Goal: Transaction & Acquisition: Book appointment/travel/reservation

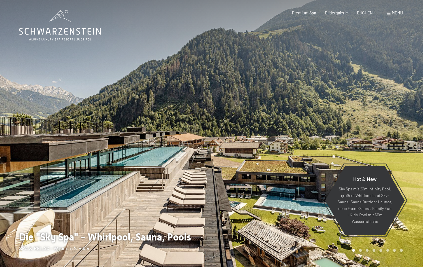
click at [123, 213] on div at bounding box center [106, 133] width 212 height 267
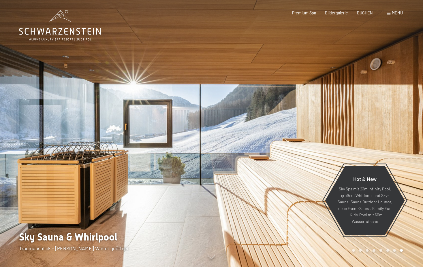
click at [219, 193] on div at bounding box center [318, 133] width 212 height 267
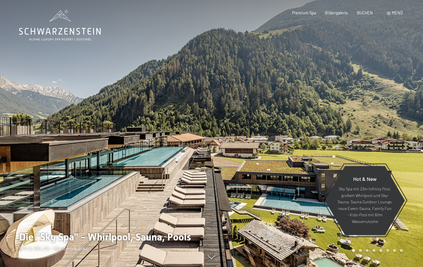
click at [219, 193] on div at bounding box center [318, 133] width 212 height 267
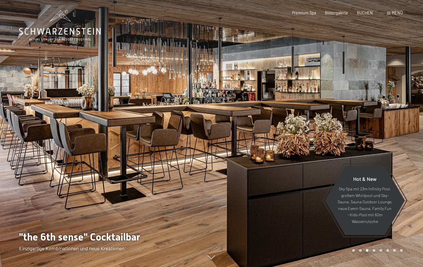
click at [174, 165] on div at bounding box center [106, 133] width 212 height 267
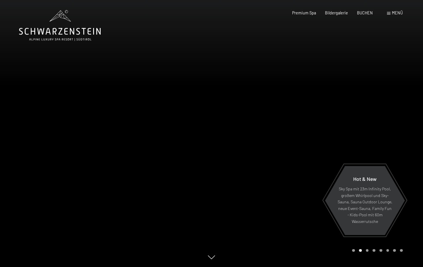
click at [174, 165] on div at bounding box center [106, 133] width 212 height 267
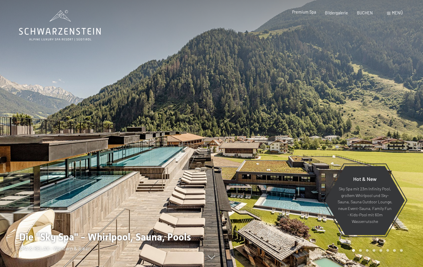
click at [304, 11] on span "Premium Spa" at bounding box center [304, 12] width 24 height 5
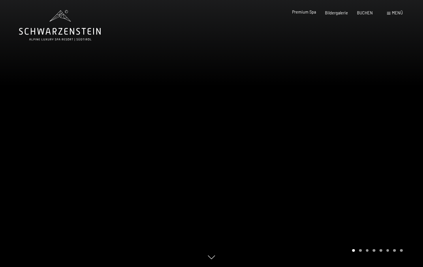
click at [308, 13] on span "Premium Spa" at bounding box center [304, 12] width 24 height 5
drag, startPoint x: 0, startPoint y: 0, endPoint x: 342, endPoint y: 12, distance: 341.9
click at [342, 12] on span "Bildergalerie" at bounding box center [336, 12] width 23 height 5
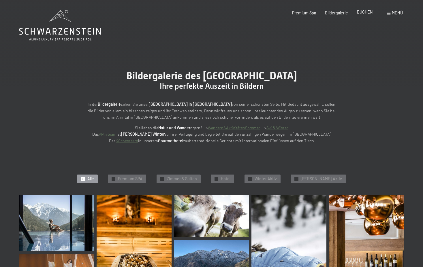
click at [361, 12] on span "BUCHEN" at bounding box center [365, 12] width 16 height 5
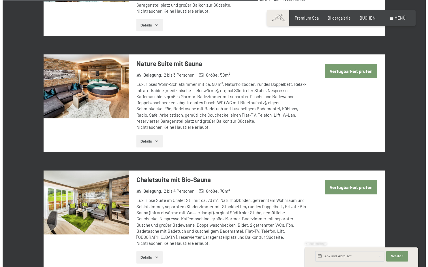
scroll to position [1294, 0]
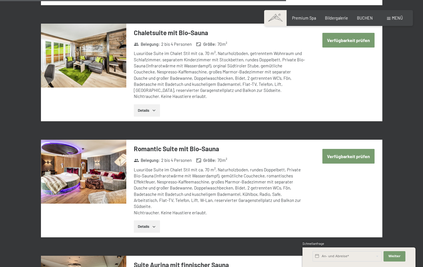
click at [390, 17] on div "Menü" at bounding box center [395, 18] width 16 height 6
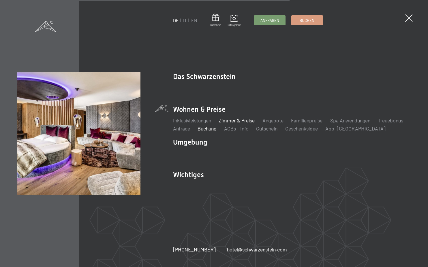
click at [239, 119] on link "Zimmer & Preise" at bounding box center [237, 120] width 36 height 6
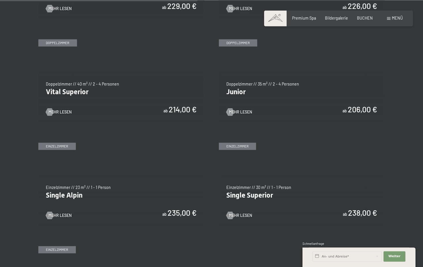
scroll to position [735, 0]
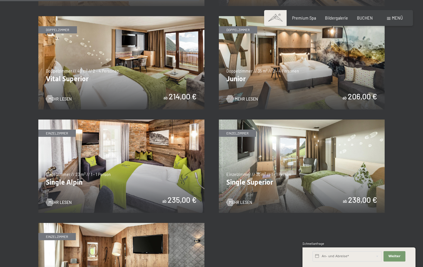
click at [239, 99] on span "Mehr Lesen" at bounding box center [246, 99] width 23 height 6
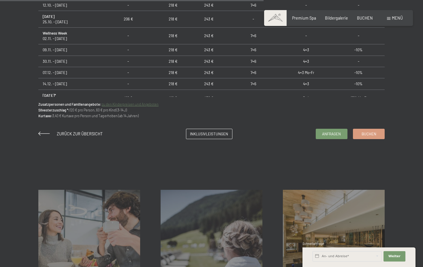
scroll to position [529, 0]
